Goal: Check status: Check status

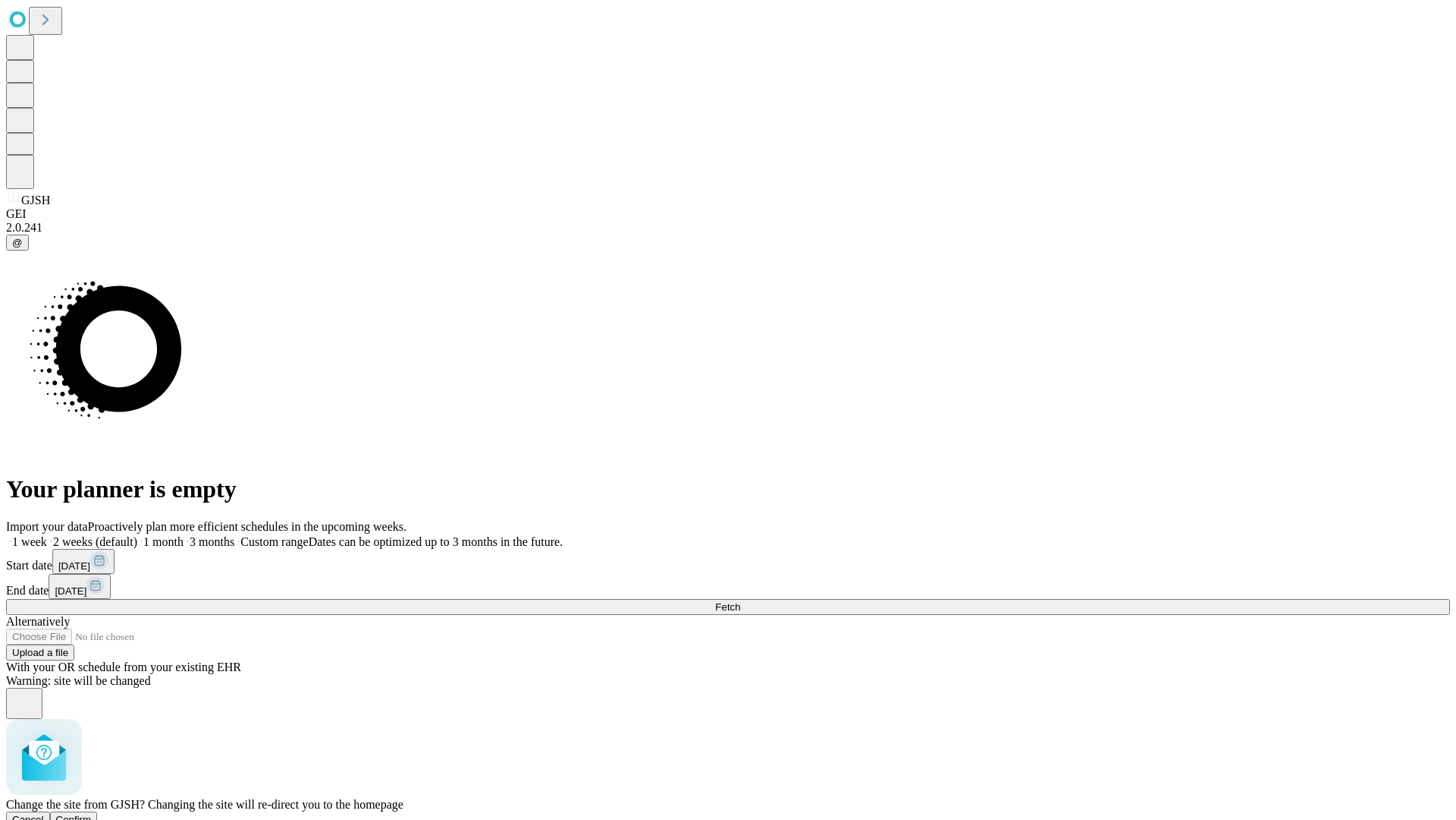
click at [92, 813] on span "Confirm" at bounding box center [74, 819] width 35 height 12
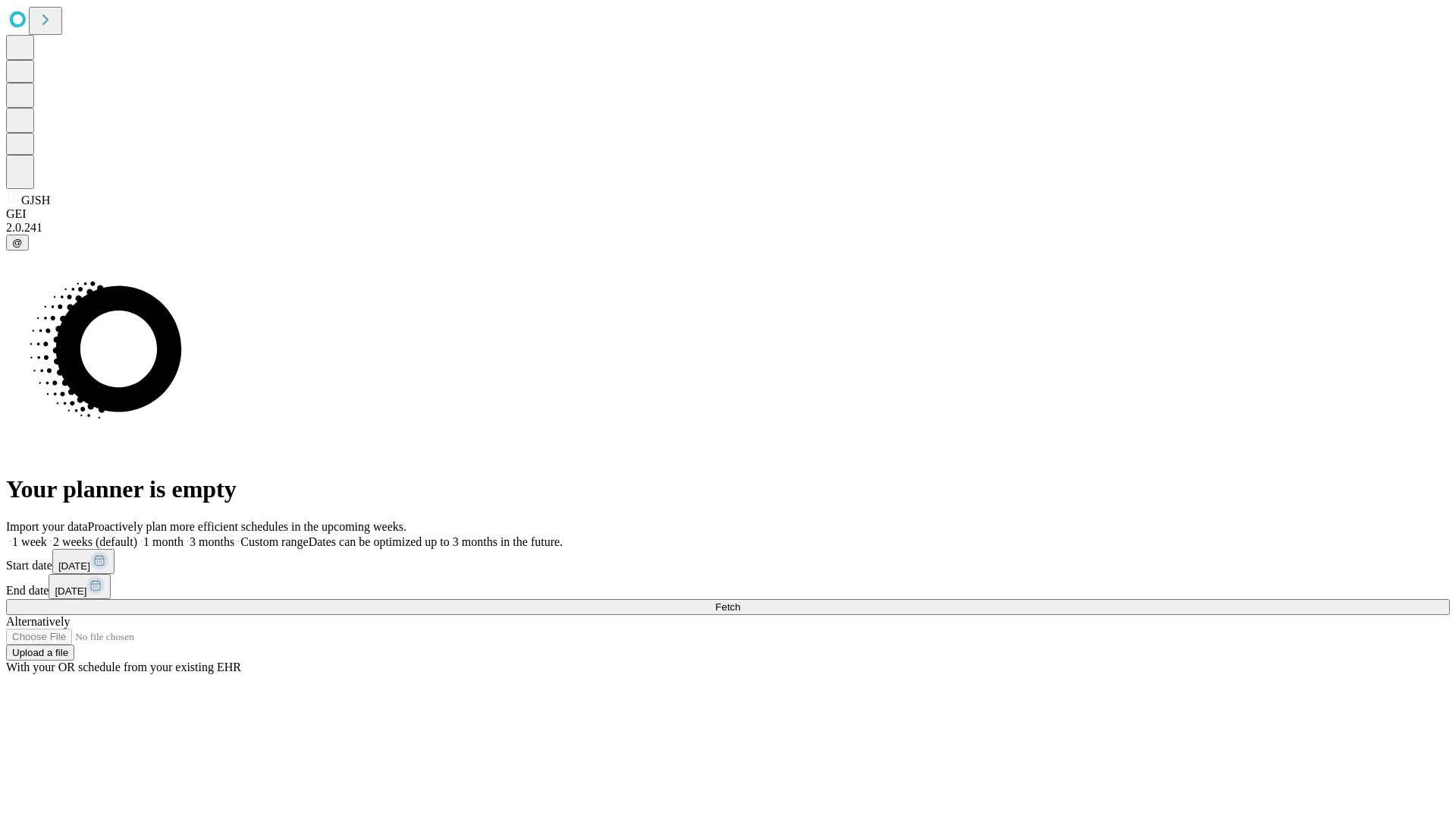
click at [137, 535] on label "2 weeks (default)" at bounding box center [92, 541] width 90 height 13
click at [741, 601] on span "Fetch" at bounding box center [728, 607] width 25 height 12
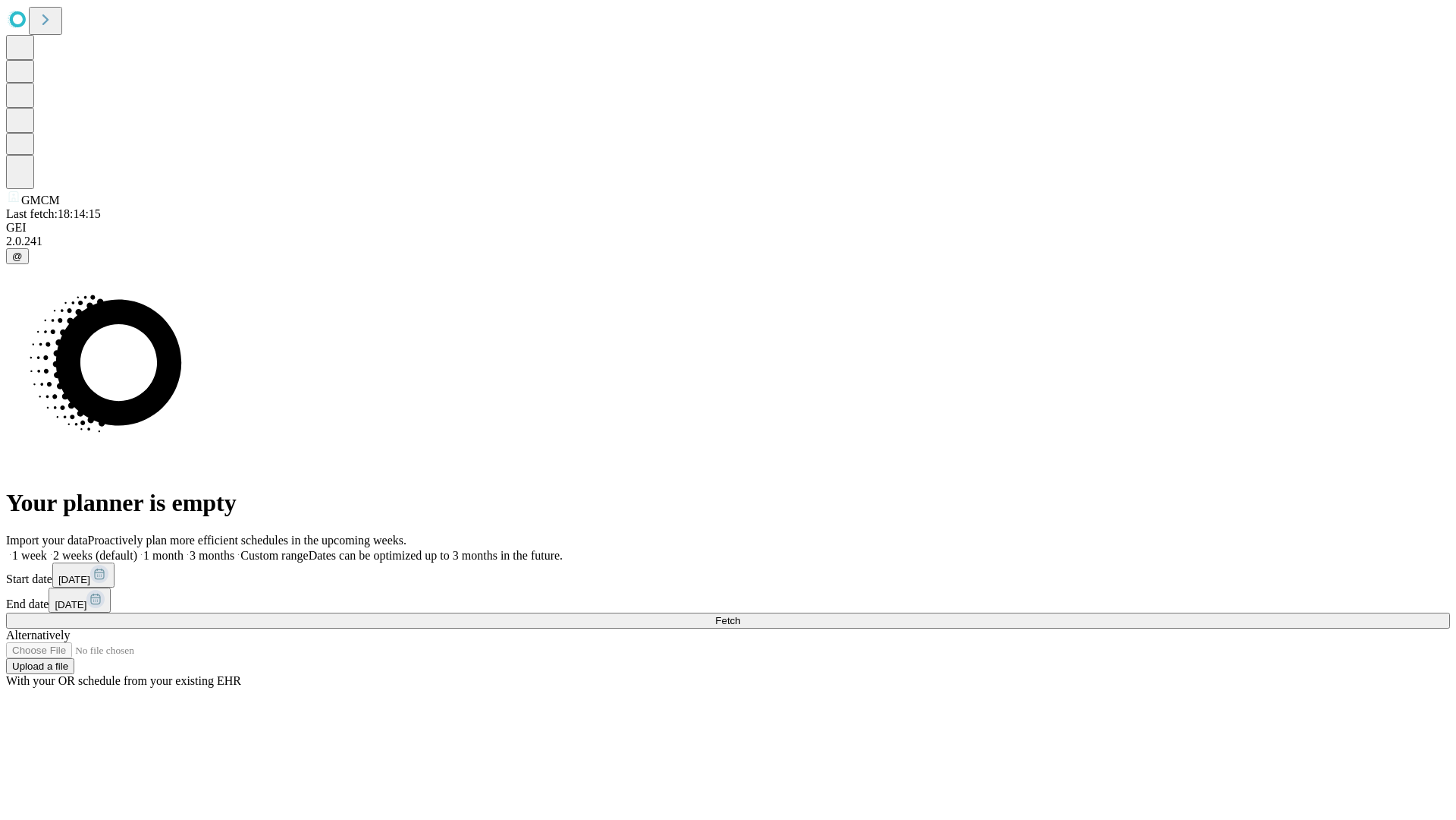
click at [137, 548] on label "2 weeks (default)" at bounding box center [92, 554] width 90 height 13
click at [741, 615] on span "Fetch" at bounding box center [728, 621] width 25 height 12
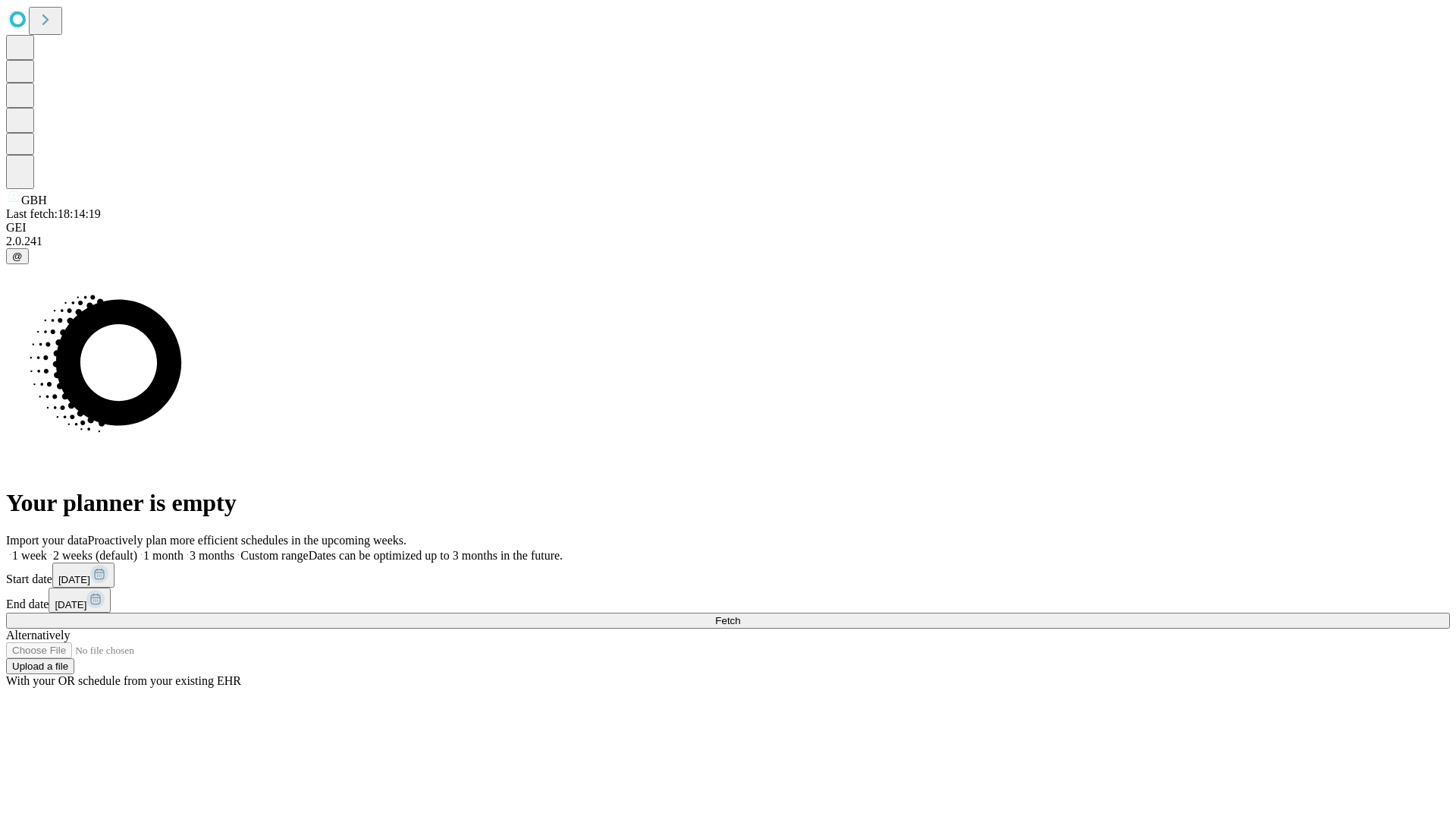
click at [137, 548] on label "2 weeks (default)" at bounding box center [92, 554] width 90 height 13
click at [741, 615] on span "Fetch" at bounding box center [728, 621] width 25 height 12
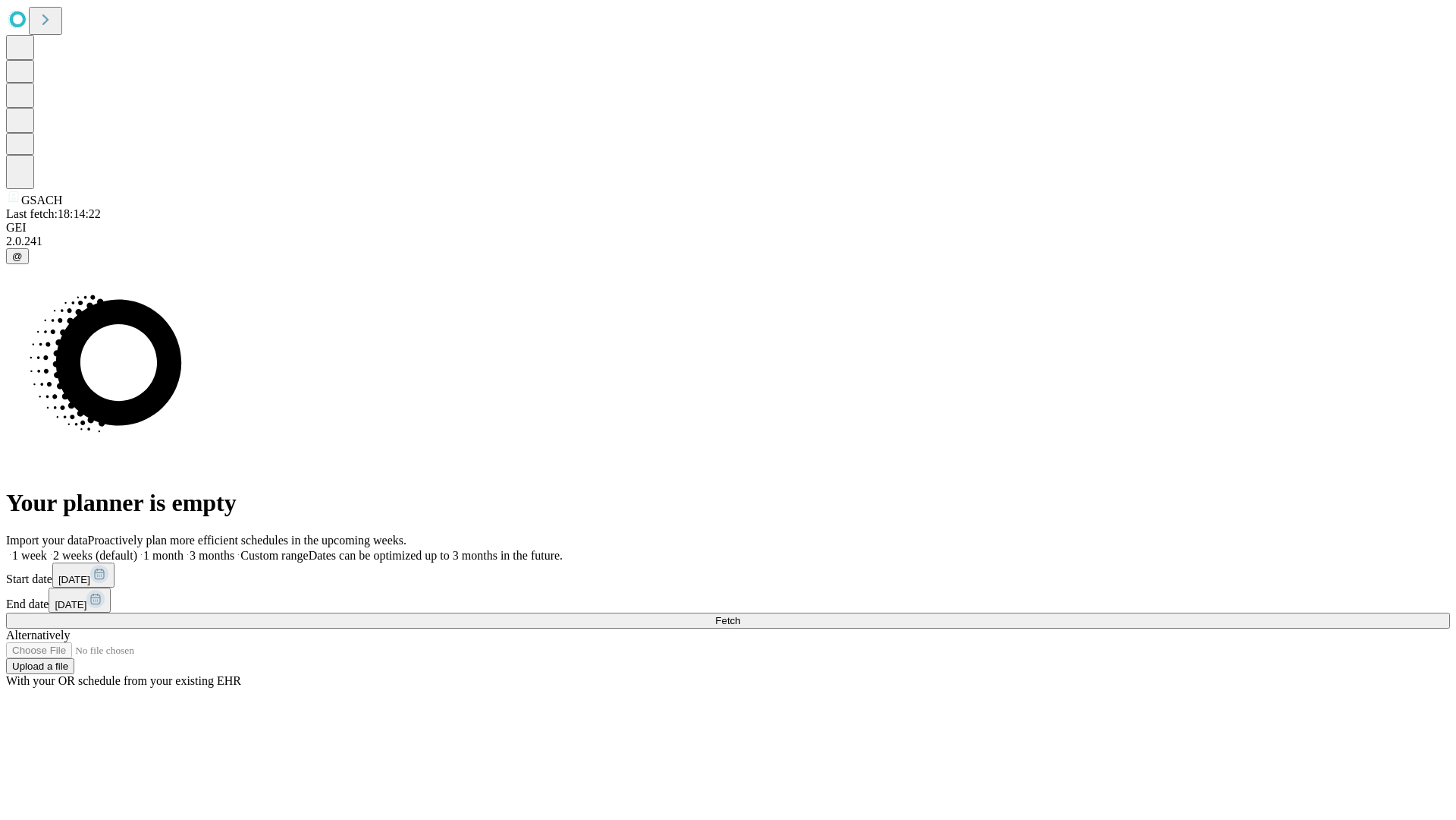
click at [137, 548] on label "2 weeks (default)" at bounding box center [92, 554] width 90 height 13
click at [741, 615] on span "Fetch" at bounding box center [728, 621] width 25 height 12
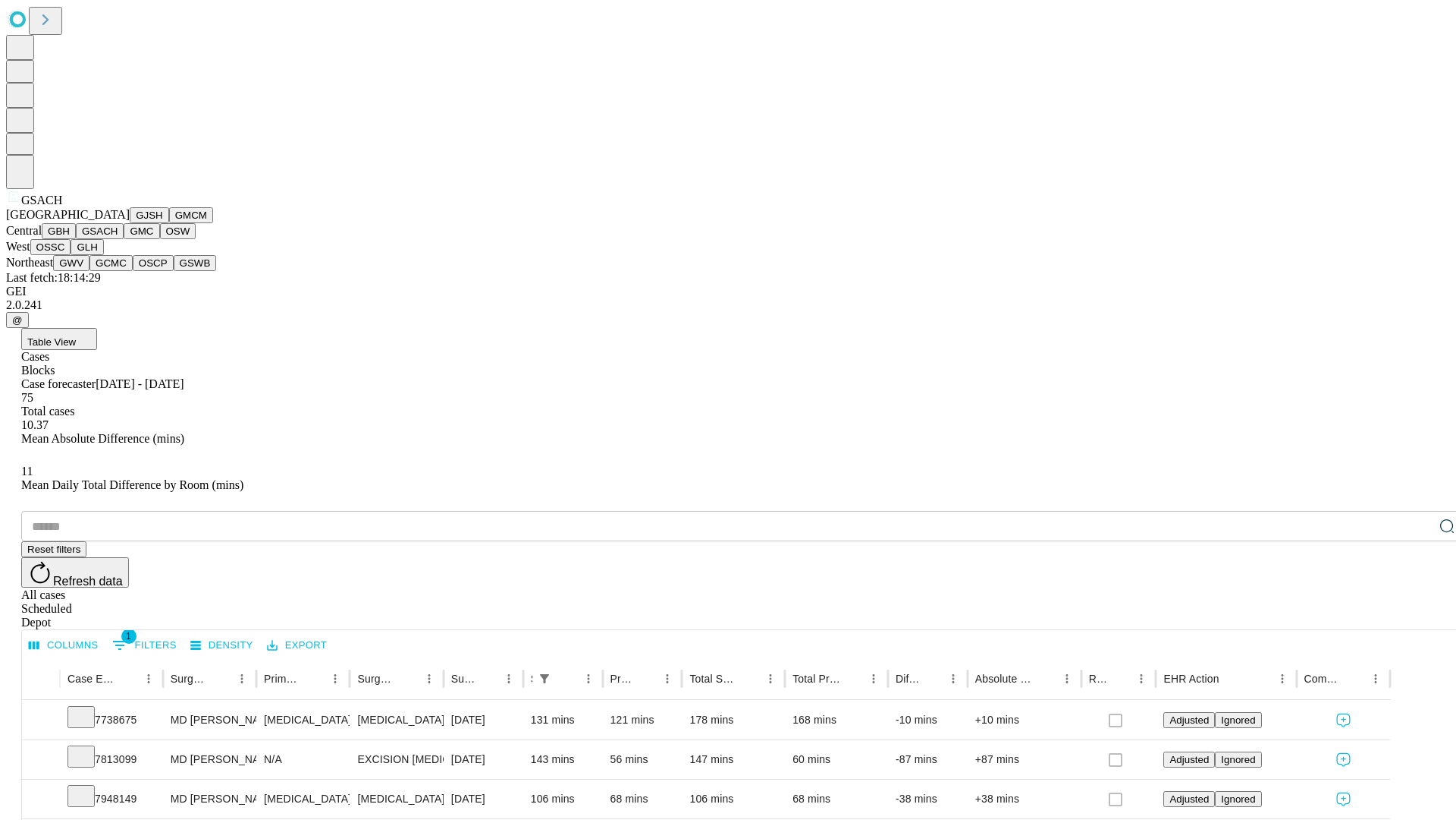
click at [124, 239] on button "GMC" at bounding box center [141, 230] width 35 height 16
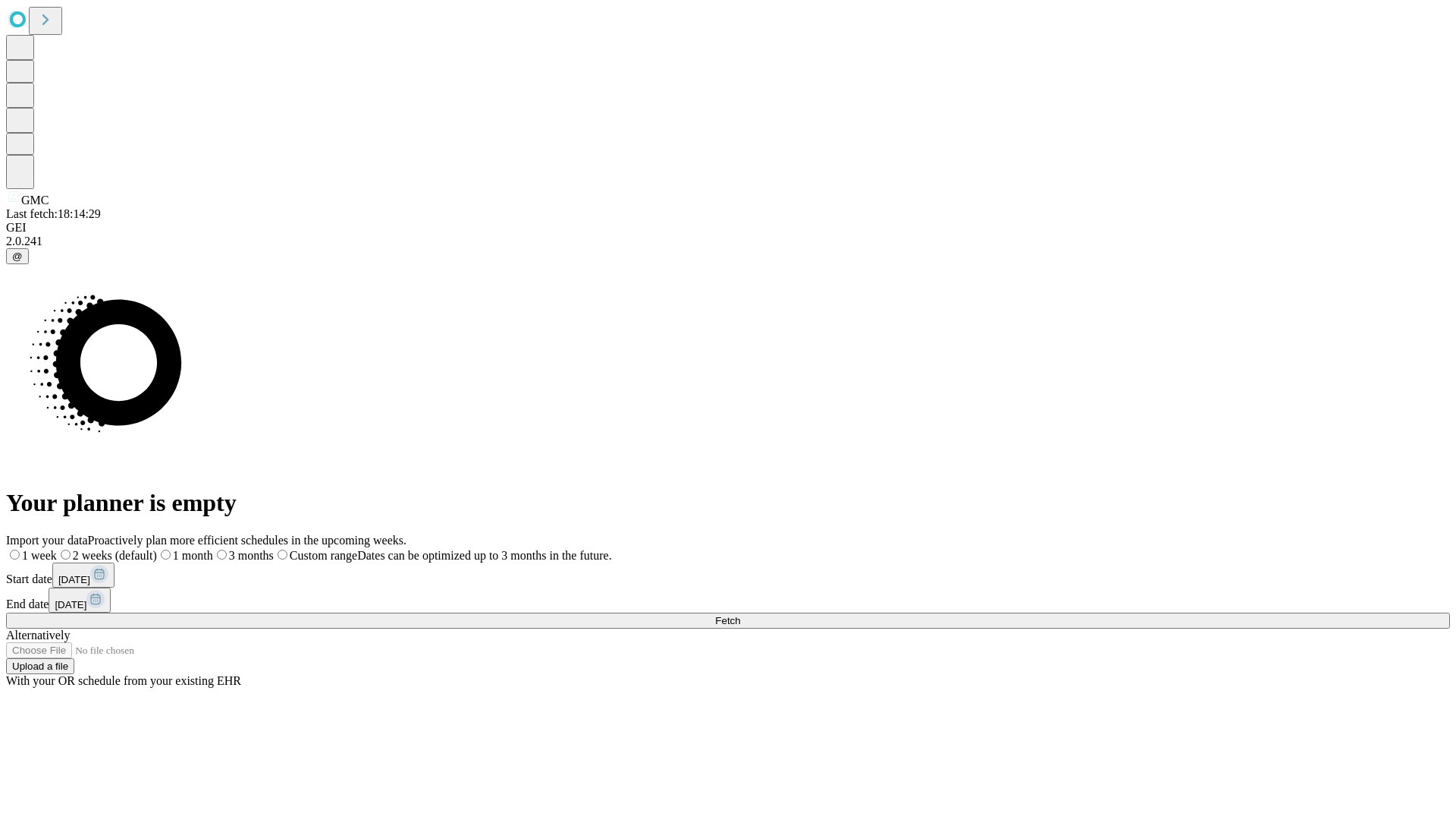
click at [157, 548] on label "2 weeks (default)" at bounding box center [107, 554] width 100 height 13
click at [741, 615] on span "Fetch" at bounding box center [728, 621] width 25 height 12
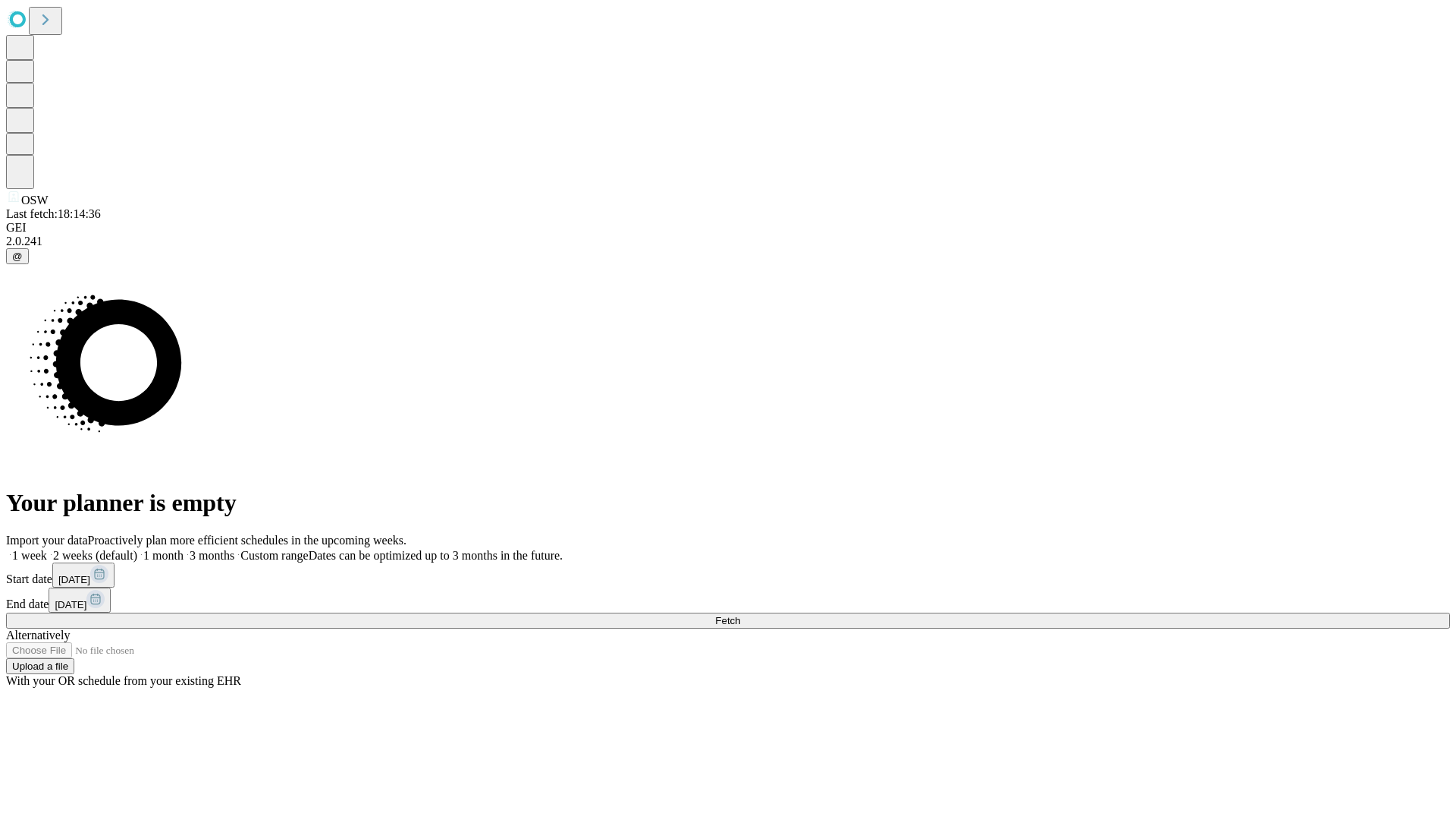
click at [741, 615] on span "Fetch" at bounding box center [728, 621] width 25 height 12
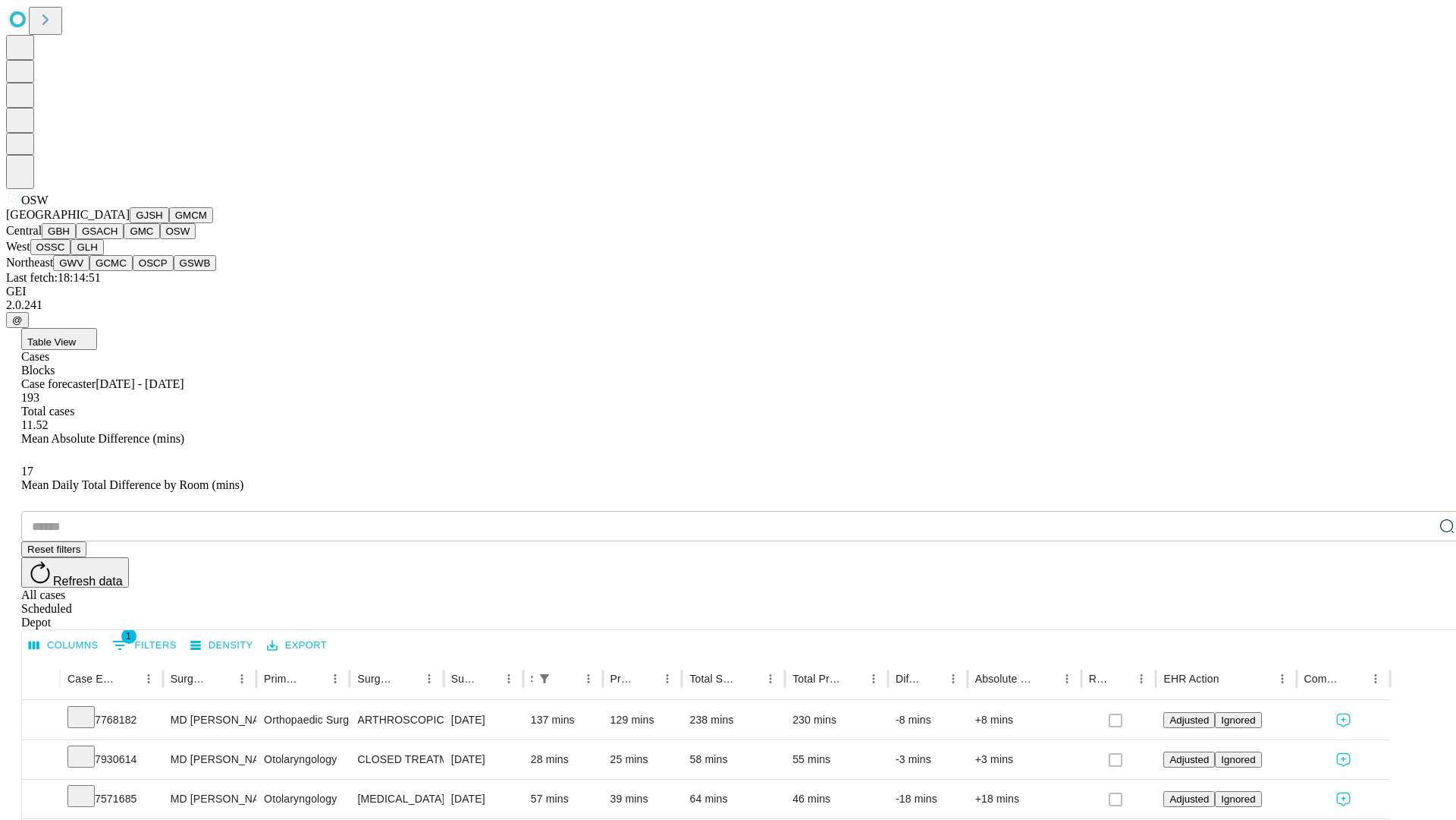
click at [71, 255] on button "OSSC" at bounding box center [50, 246] width 41 height 16
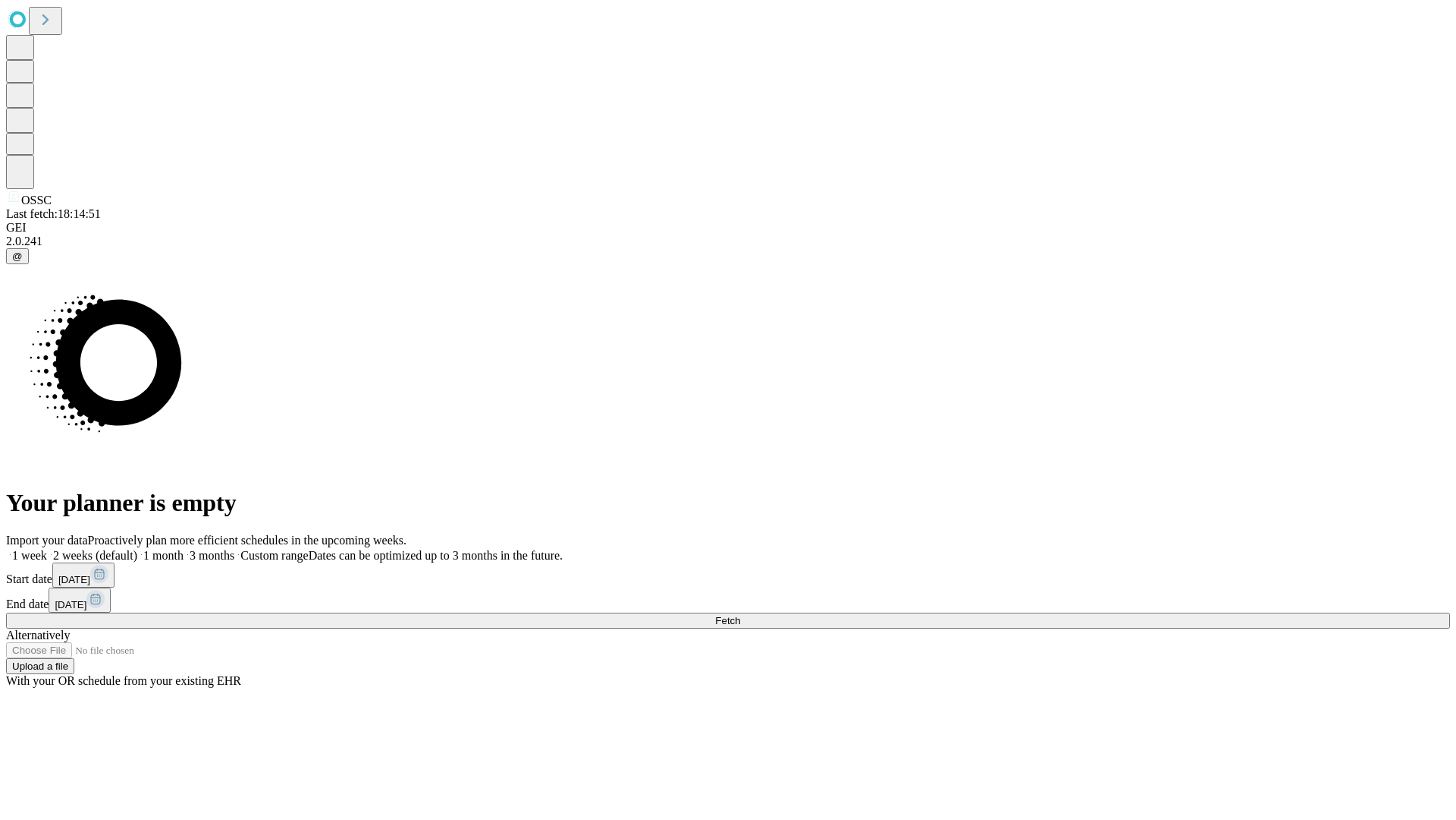
click at [137, 548] on label "2 weeks (default)" at bounding box center [92, 554] width 90 height 13
click at [741, 615] on span "Fetch" at bounding box center [728, 621] width 25 height 12
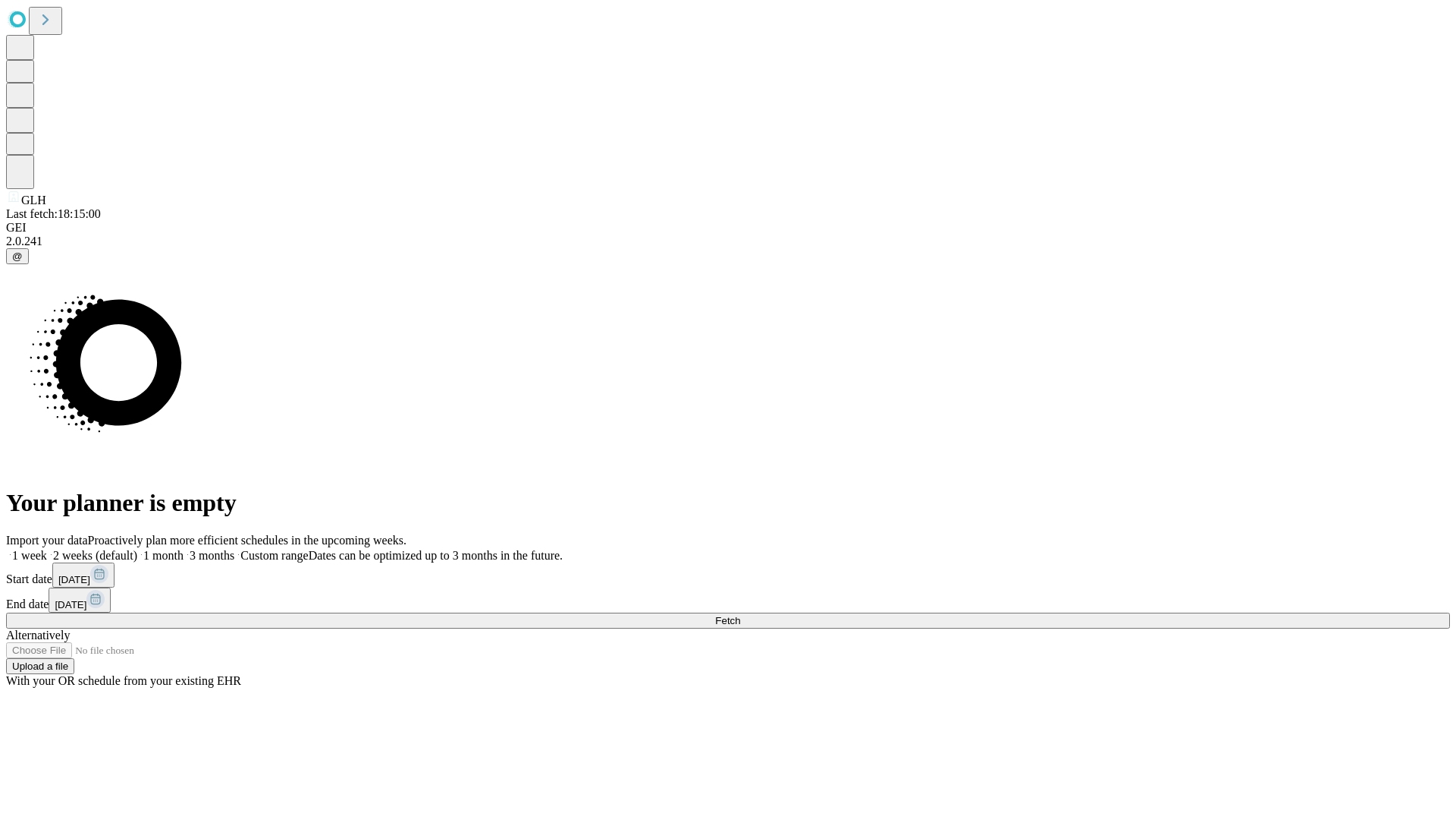
click at [137, 548] on label "2 weeks (default)" at bounding box center [92, 554] width 90 height 13
click at [741, 615] on span "Fetch" at bounding box center [728, 621] width 25 height 12
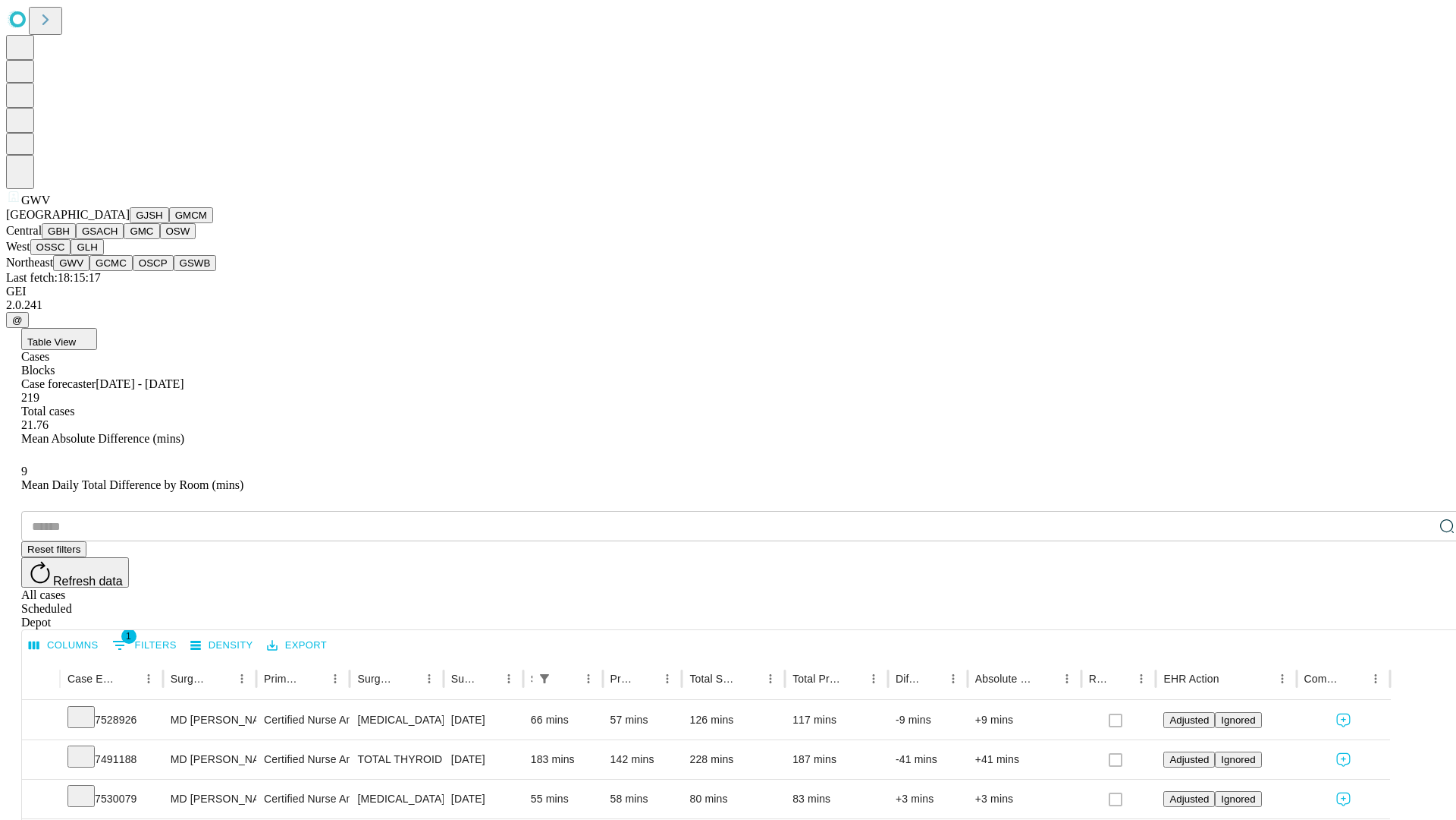
click at [118, 271] on button "GCMC" at bounding box center [110, 262] width 43 height 16
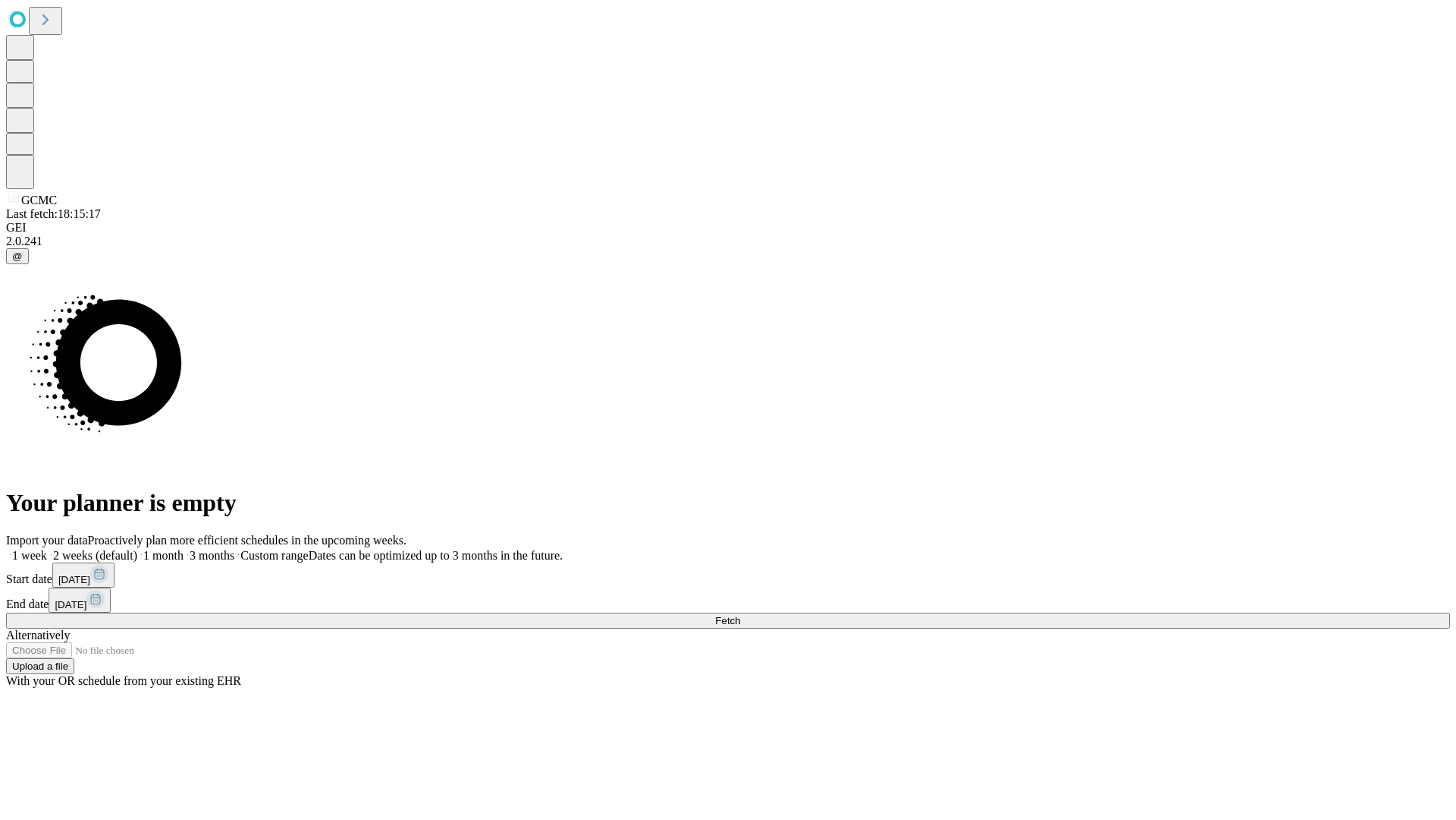
click at [137, 548] on label "2 weeks (default)" at bounding box center [92, 554] width 90 height 13
click at [741, 615] on span "Fetch" at bounding box center [728, 621] width 25 height 12
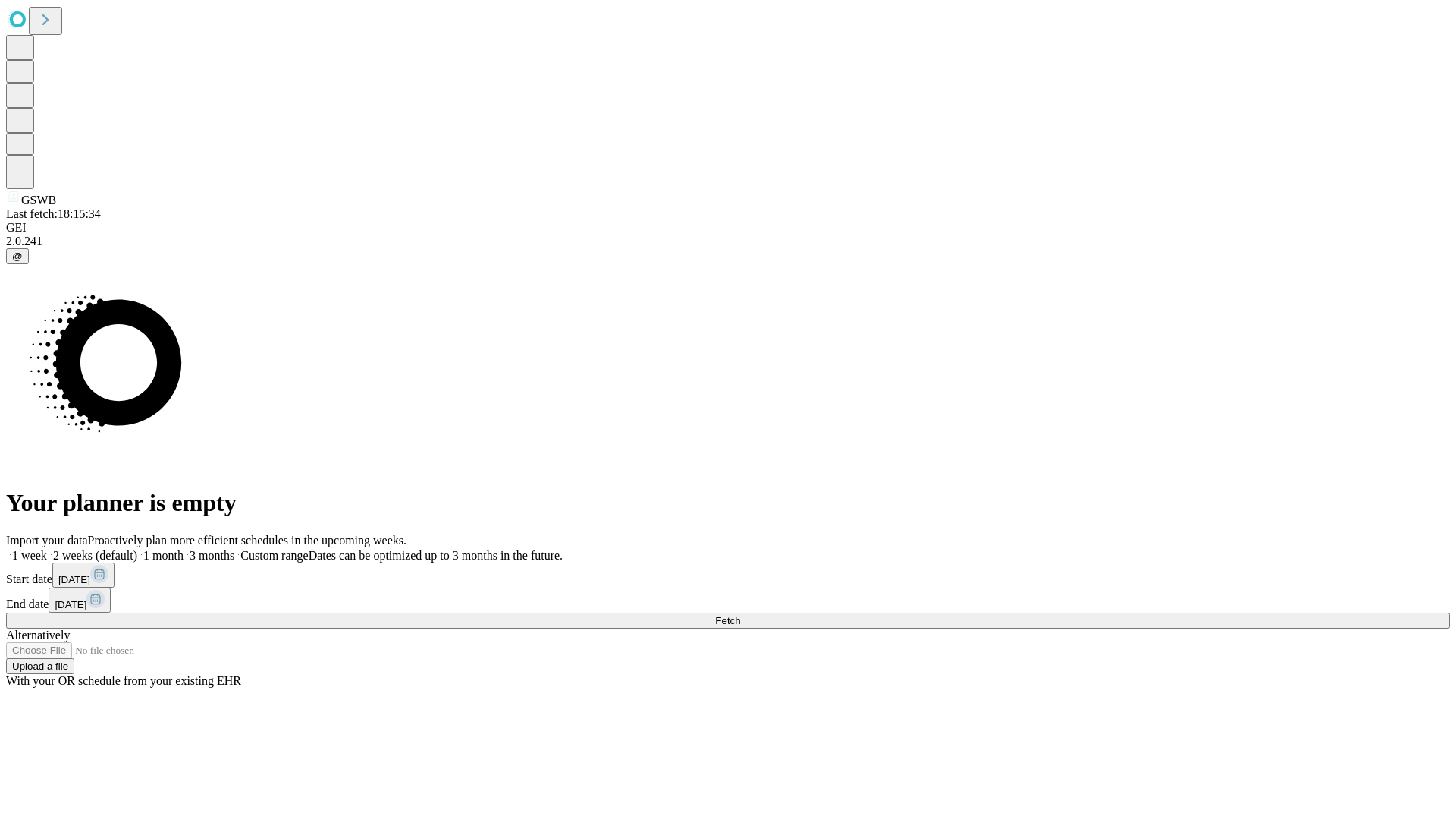
click at [137, 548] on label "2 weeks (default)" at bounding box center [92, 554] width 90 height 13
click at [741, 615] on span "Fetch" at bounding box center [728, 621] width 25 height 12
